Goal: Task Accomplishment & Management: Manage account settings

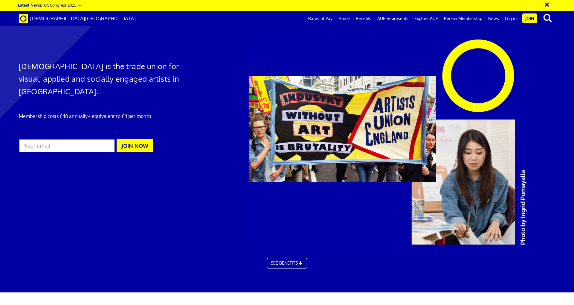
scroll to position [0, 9]
click at [316, 6] on div "× Latest News: TUC Congress 2025 →" at bounding box center [285, 5] width 534 height 7
click at [531, 18] on link "Join" at bounding box center [529, 18] width 15 height 10
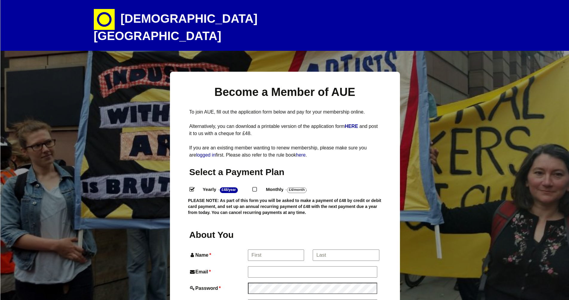
select select
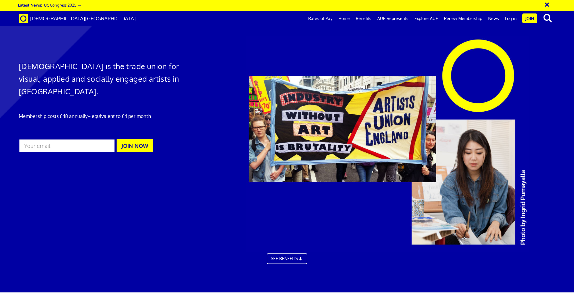
scroll to position [0, 9]
click at [513, 18] on link "Log in" at bounding box center [511, 18] width 18 height 15
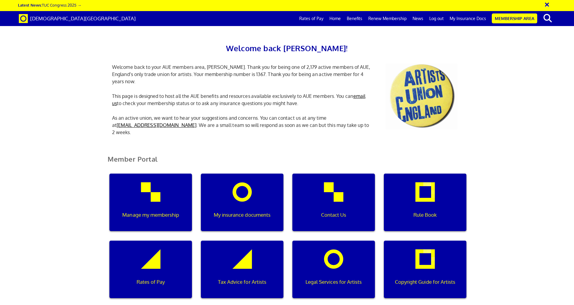
scroll to position [0, 2]
click at [512, 20] on link "Membership Area" at bounding box center [514, 18] width 45 height 10
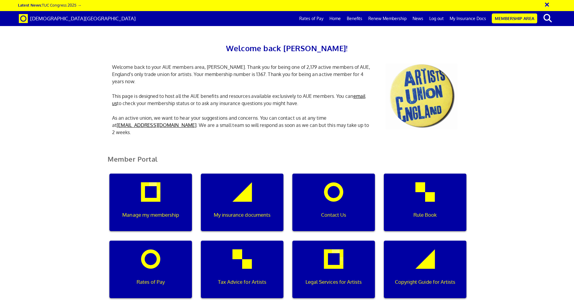
scroll to position [0, 2]
click at [156, 195] on div "Manage my membership" at bounding box center [150, 201] width 82 height 57
click at [153, 191] on div "Manage my membership" at bounding box center [150, 201] width 82 height 57
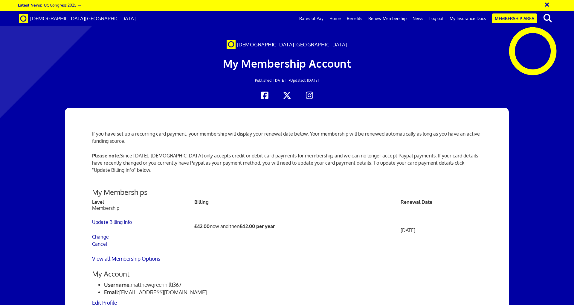
scroll to position [261, 0]
click at [100, 243] on link "Cancel" at bounding box center [99, 244] width 15 height 6
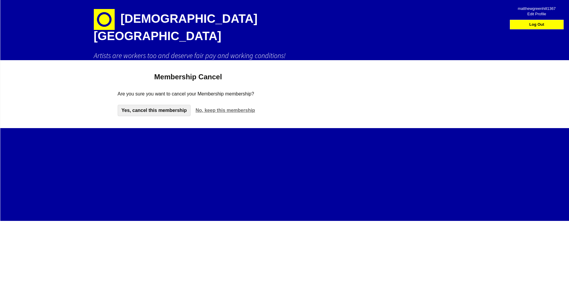
click at [156, 105] on link "Yes, cancel this membership" at bounding box center [154, 110] width 73 height 11
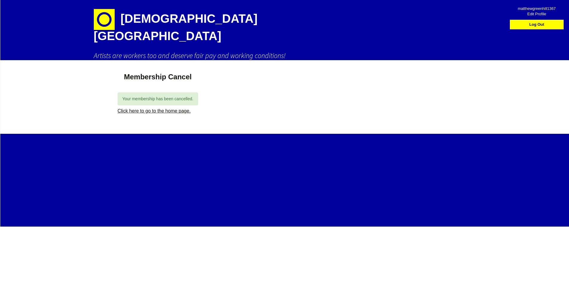
click at [155, 108] on link "Click here to go to the home page." at bounding box center [154, 110] width 73 height 5
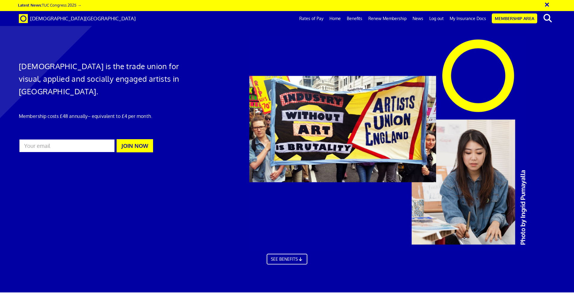
scroll to position [0, 9]
click at [509, 19] on link "Membership Area" at bounding box center [514, 18] width 45 height 10
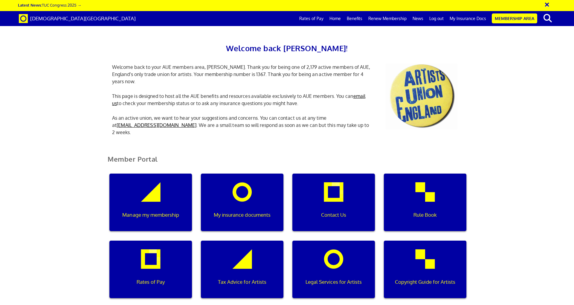
scroll to position [0, 2]
click at [137, 196] on div "Manage my membership" at bounding box center [150, 201] width 82 height 57
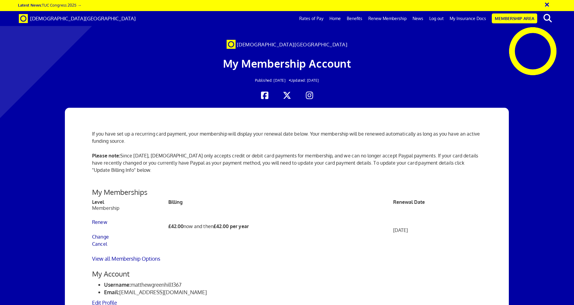
scroll to position [0, 9]
click at [100, 242] on link "Cancel" at bounding box center [99, 244] width 15 height 6
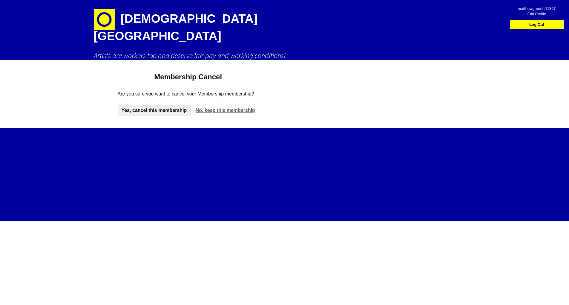
click at [145, 105] on link "Yes, cancel this membership" at bounding box center [154, 110] width 73 height 11
click at [153, 105] on div "Yes, cancel this membership No, keep this membership" at bounding box center [188, 110] width 141 height 11
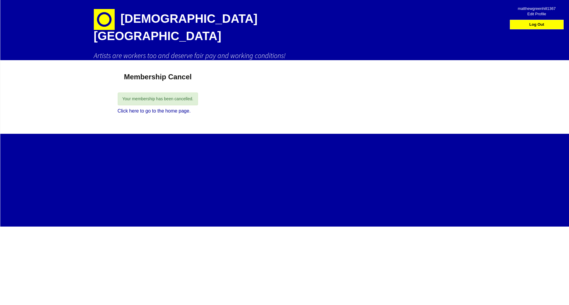
click at [541, 25] on link "Log Out" at bounding box center [537, 24] width 51 height 9
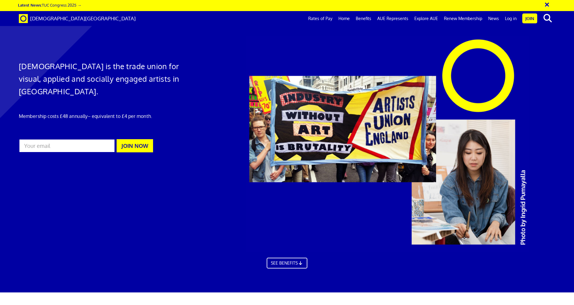
scroll to position [0, 9]
